Goal: Task Accomplishment & Management: Complete application form

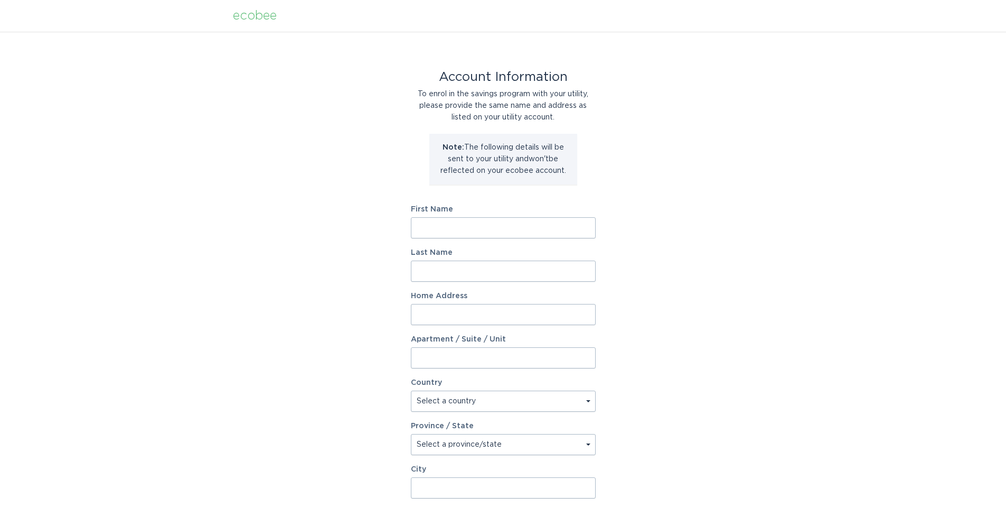
click at [457, 222] on input "First Name" at bounding box center [503, 227] width 185 height 21
type input "Mark"
type input "ROTHKOPF"
type input "[STREET_ADDRESS]"
select select "US"
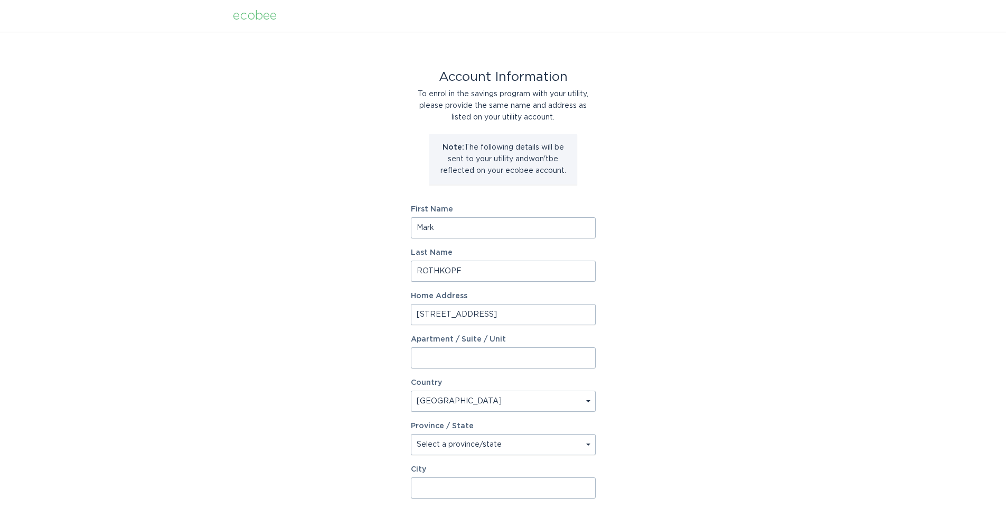
type input "[GEOGRAPHIC_DATA]"
type input "97227-1216"
select select "OR"
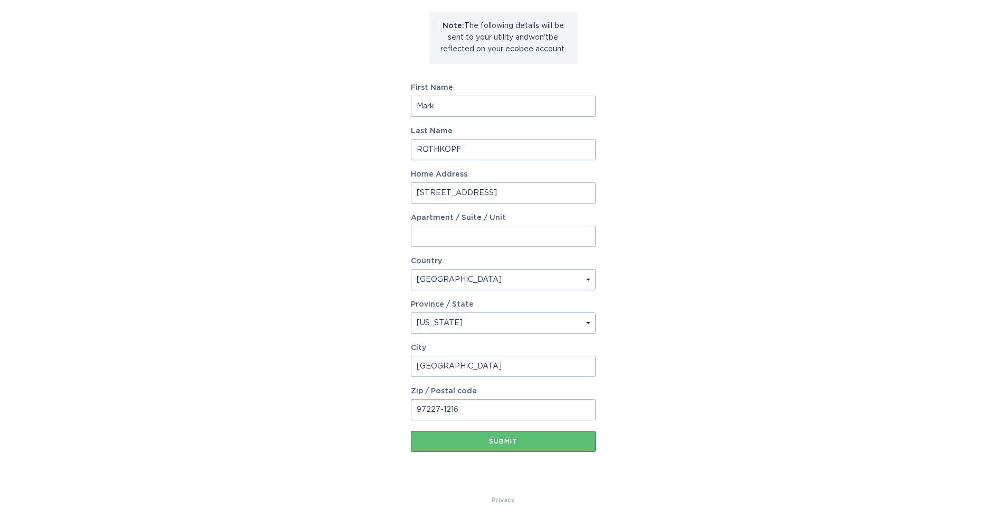
scroll to position [136, 0]
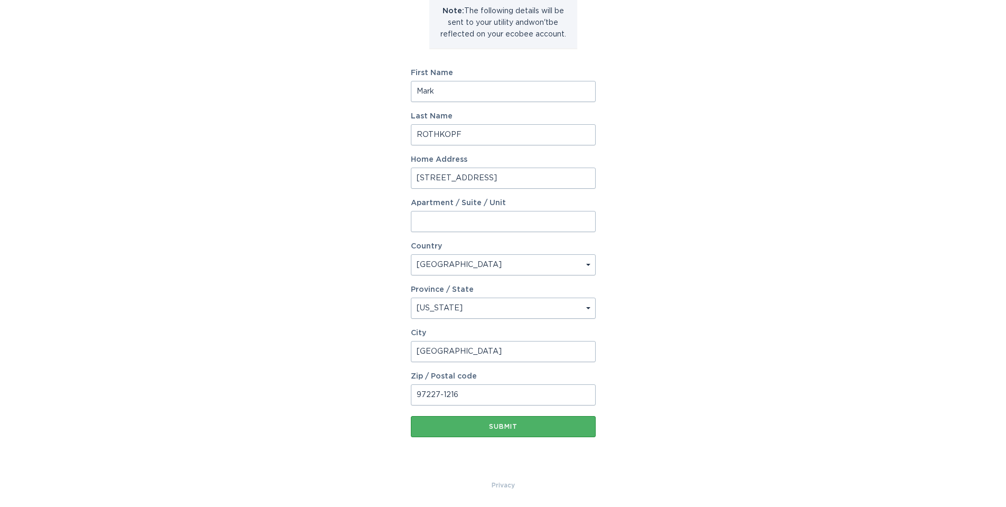
click at [507, 427] on div "Submit" at bounding box center [503, 426] width 174 height 6
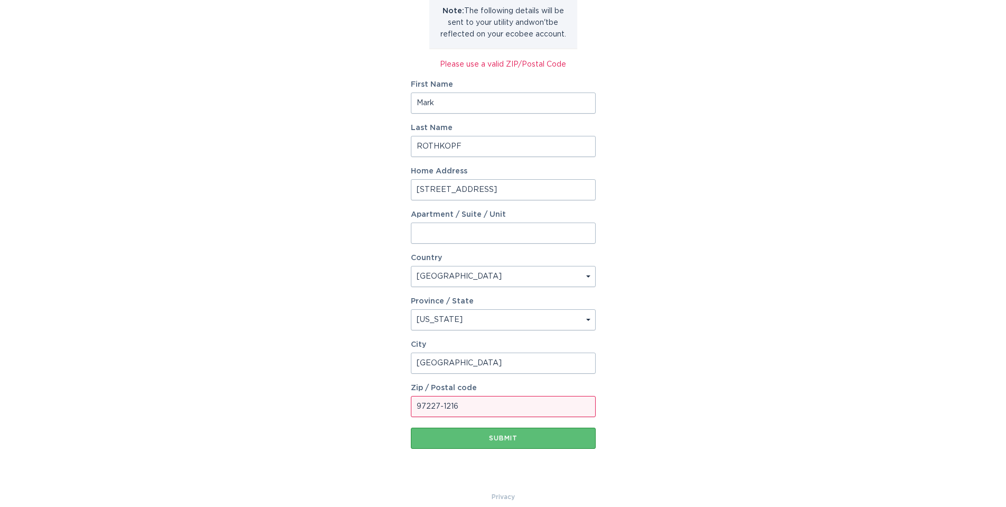
click at [503, 415] on input "97227-1216" at bounding box center [503, 406] width 185 height 21
type input "97227"
click at [442, 436] on div "Submit" at bounding box center [503, 438] width 174 height 6
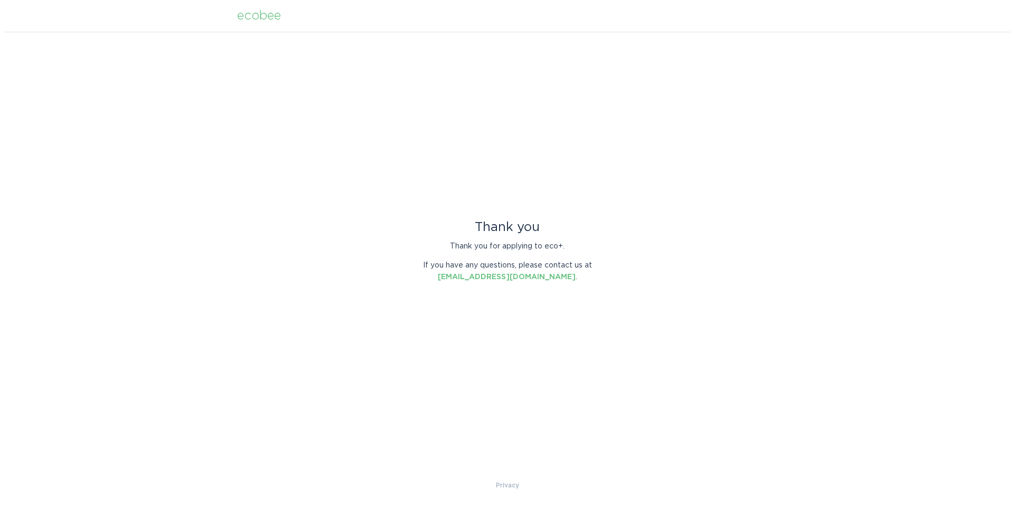
scroll to position [0, 0]
drag, startPoint x: 456, startPoint y: 367, endPoint x: 419, endPoint y: 189, distance: 181.8
drag, startPoint x: 419, startPoint y: 189, endPoint x: 346, endPoint y: 48, distance: 158.5
click at [346, 48] on div "Thank you Thank you for applying to eco+. If you have any questions, please con…" at bounding box center [507, 255] width 1014 height 447
